Goal: Transaction & Acquisition: Purchase product/service

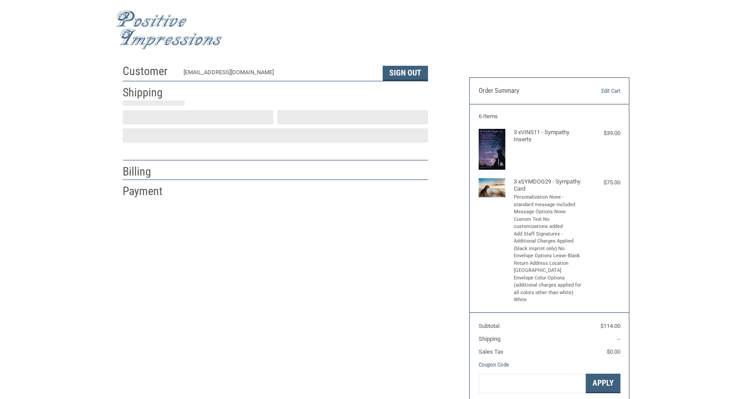
scroll to position [1, 0]
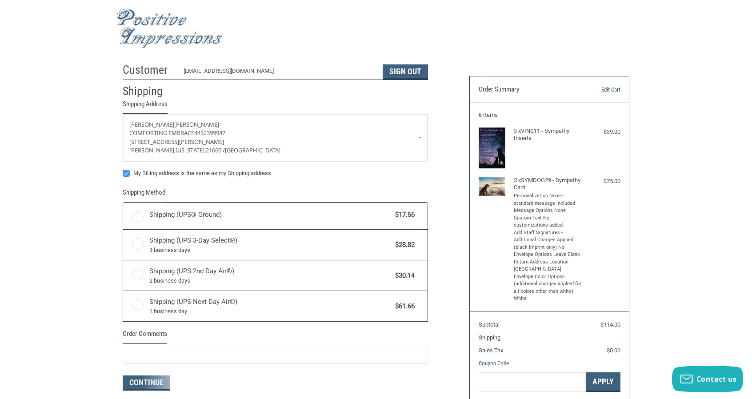
radio input "true"
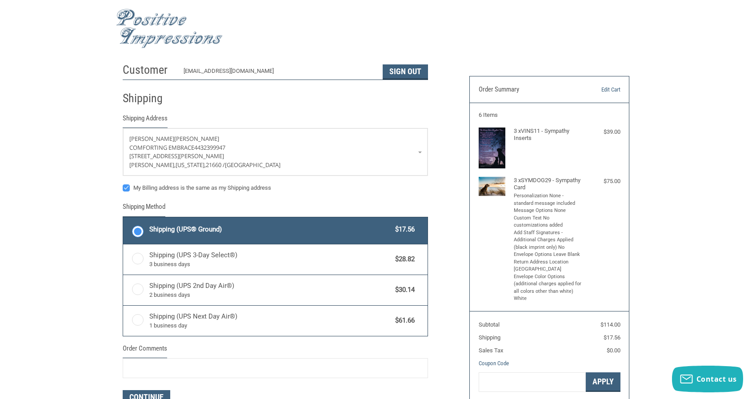
click at [152, 25] on img at bounding box center [169, 29] width 107 height 40
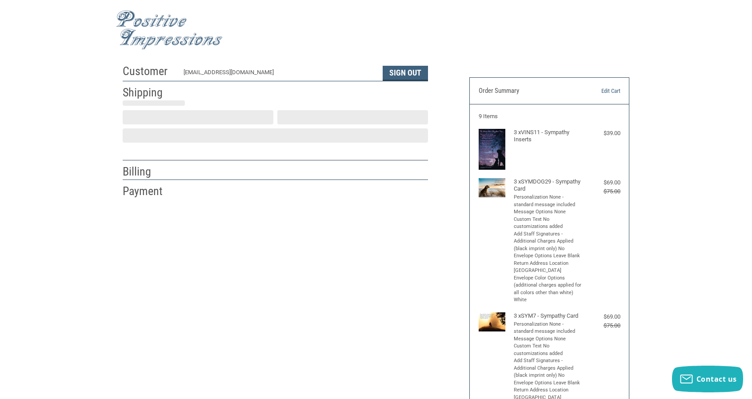
scroll to position [1, 0]
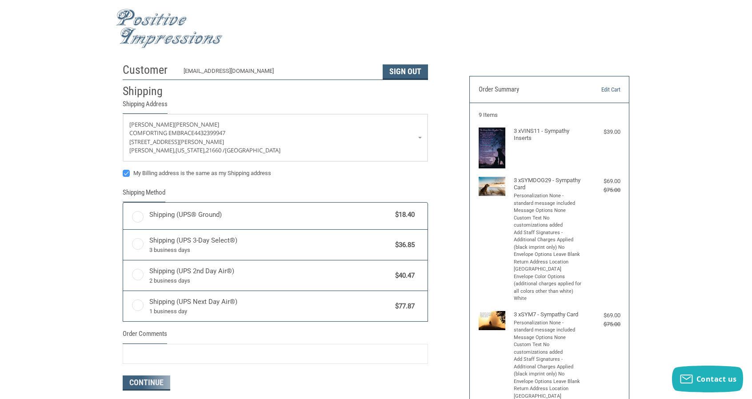
radio input "true"
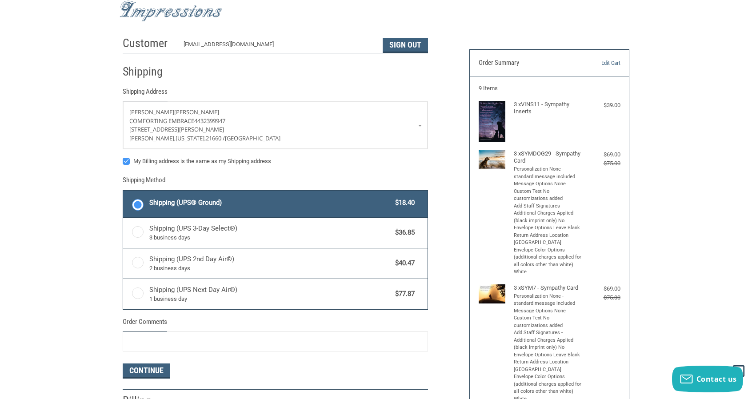
scroll to position [26, 0]
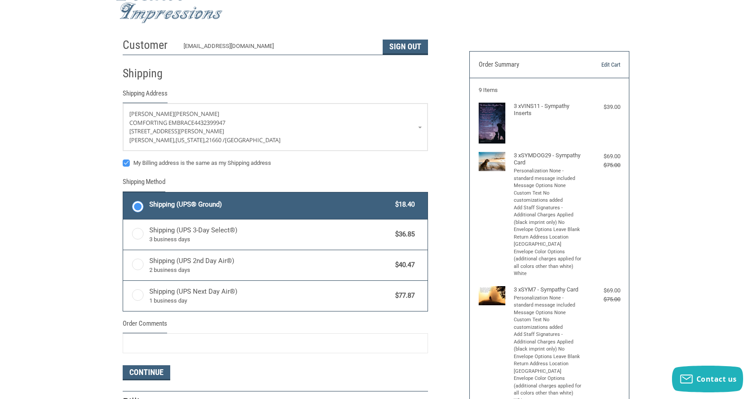
click at [610, 66] on link "Edit Cart" at bounding box center [596, 64] width 45 height 9
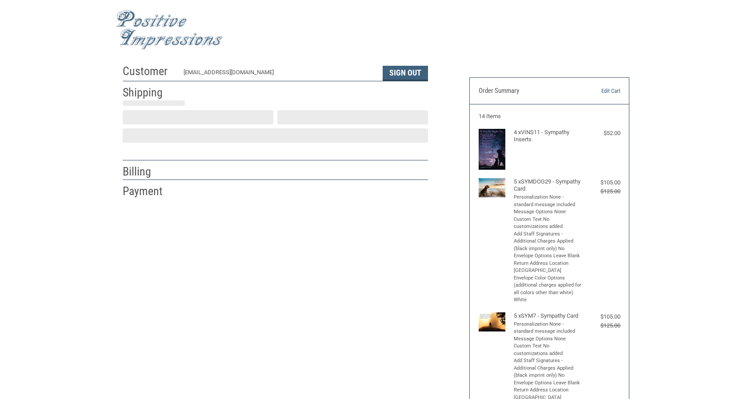
scroll to position [1, 0]
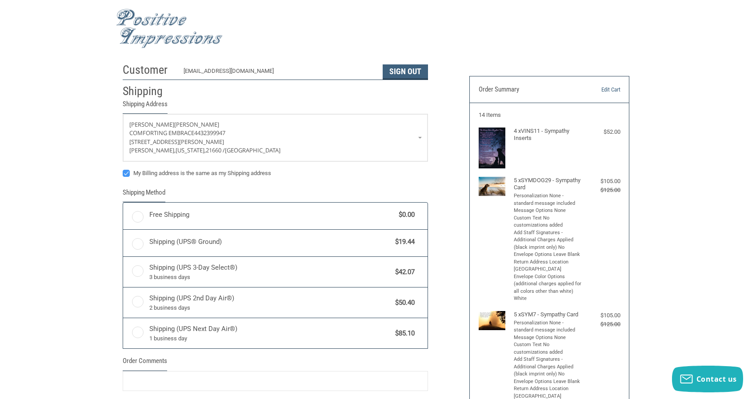
radio input "true"
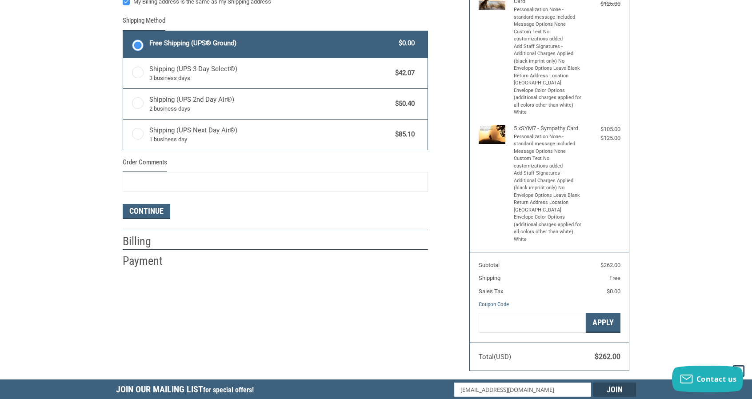
scroll to position [189, 0]
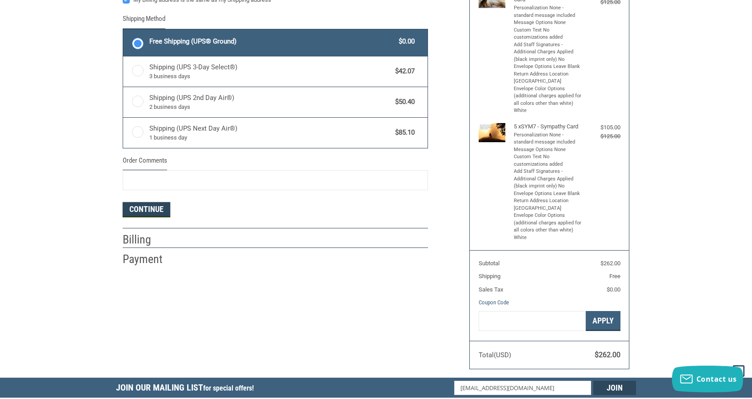
click at [147, 207] on button "Continue" at bounding box center [147, 209] width 48 height 15
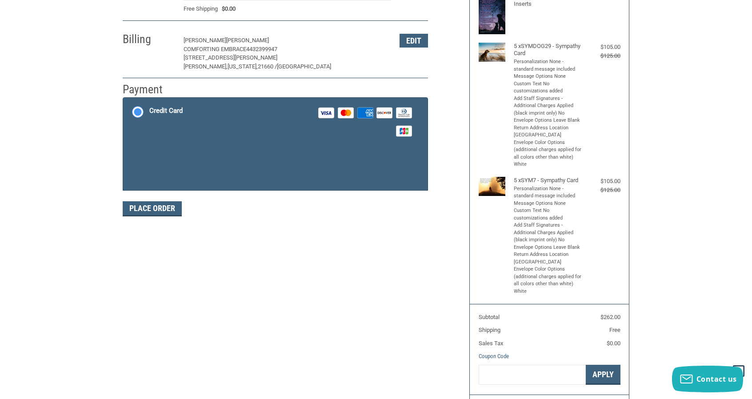
scroll to position [134, 0]
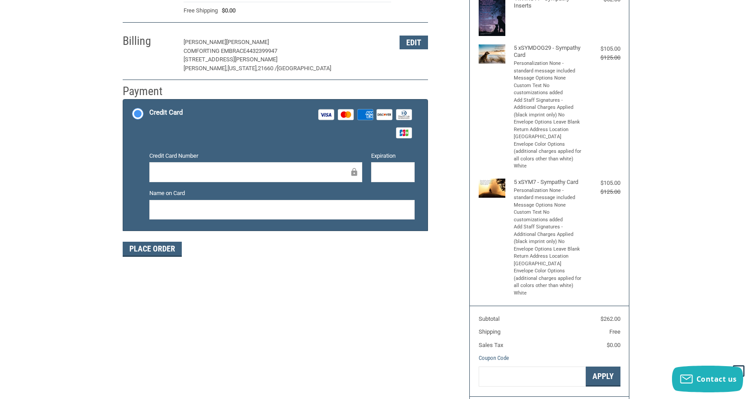
click at [281, 162] on div at bounding box center [255, 172] width 213 height 20
click at [158, 249] on button "Place Order" at bounding box center [152, 249] width 59 height 15
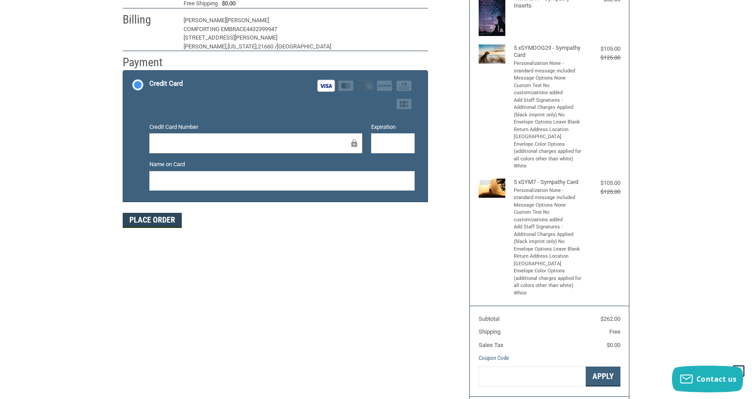
scroll to position [112, 0]
